Goal: Register for event/course

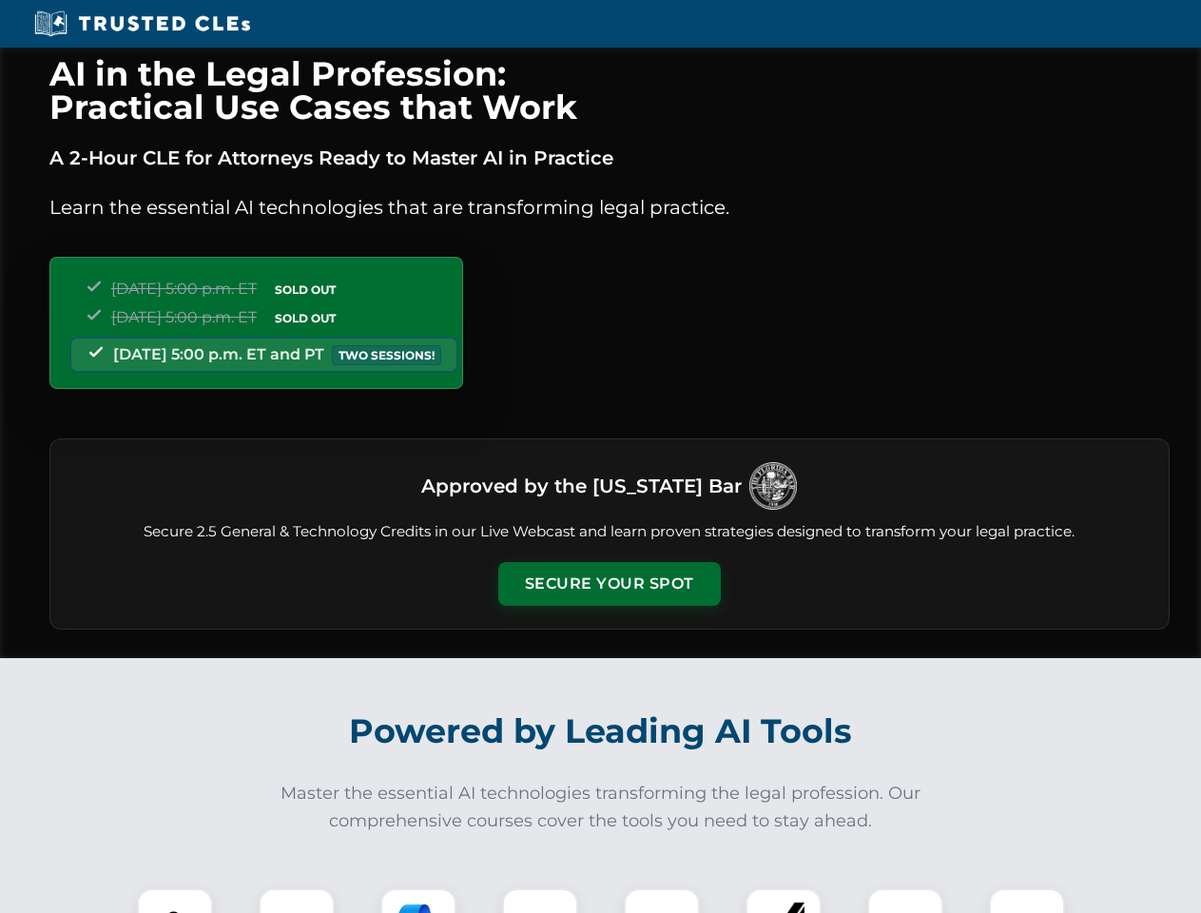
click at [609, 584] on button "Secure Your Spot" at bounding box center [609, 584] width 223 height 44
click at [175, 901] on img at bounding box center [174, 926] width 55 height 55
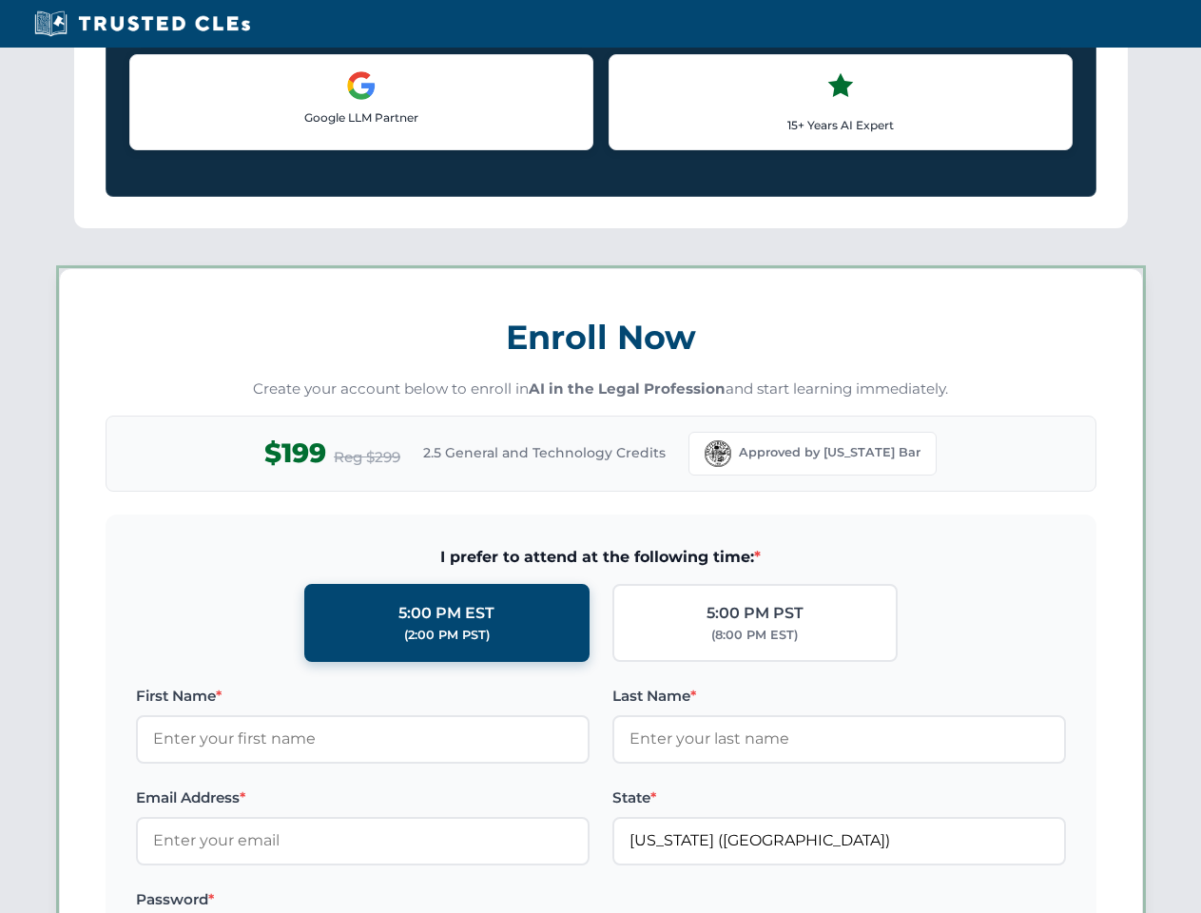
click at [419, 901] on label "Password *" at bounding box center [363, 900] width 454 height 23
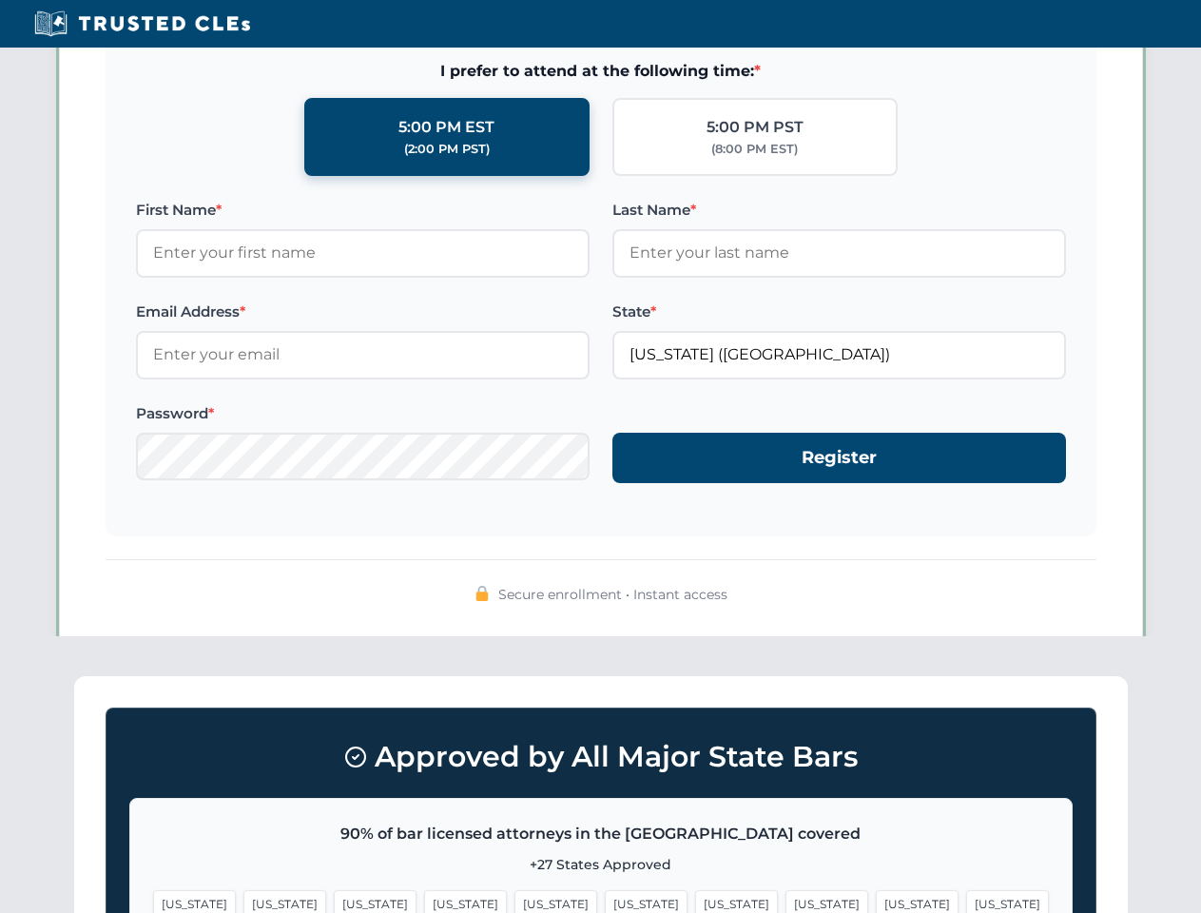
click at [876, 901] on span "[US_STATE]" at bounding box center [917, 904] width 83 height 28
